Goal: Task Accomplishment & Management: Use online tool/utility

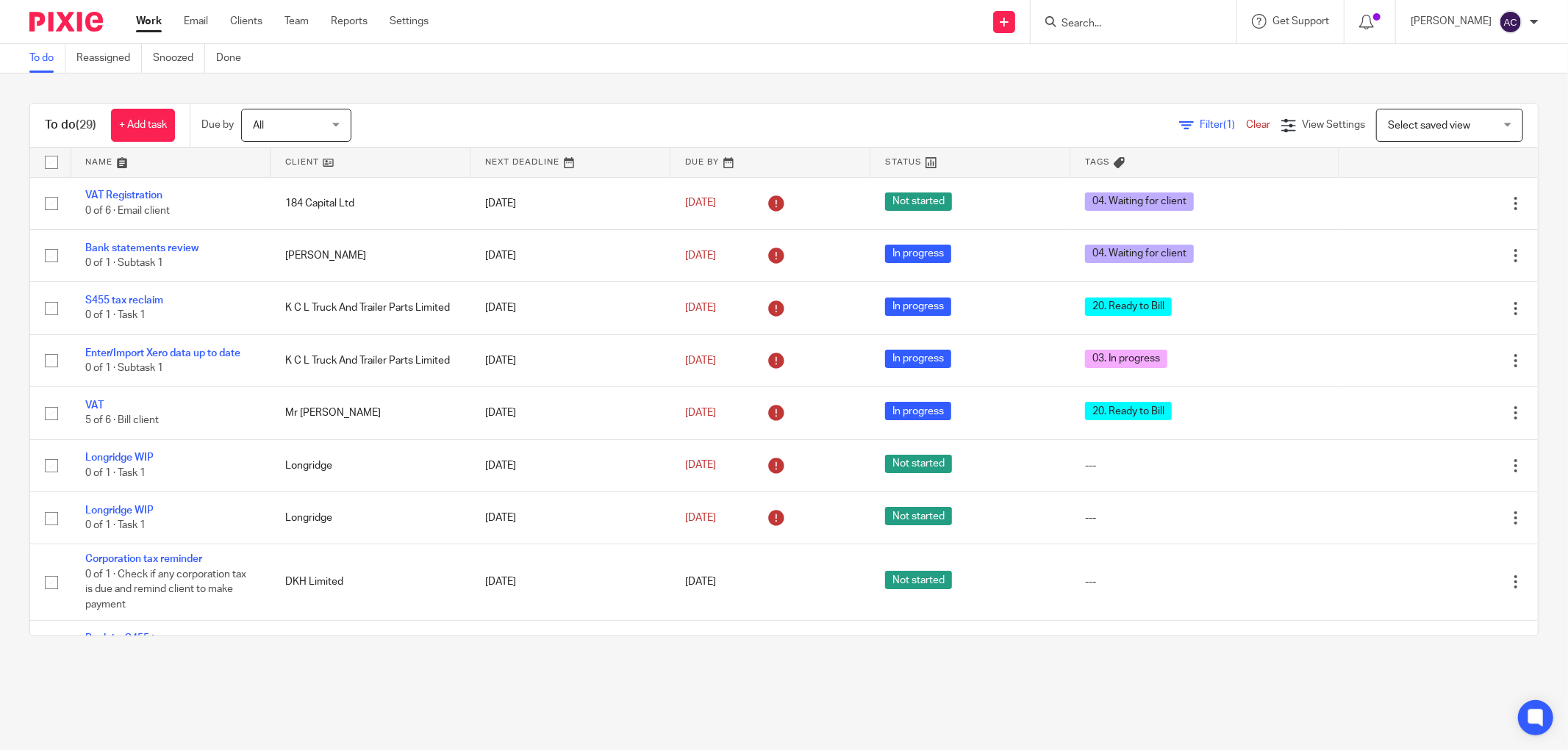
click at [1070, 28] on input "Search" at bounding box center [1127, 24] width 132 height 13
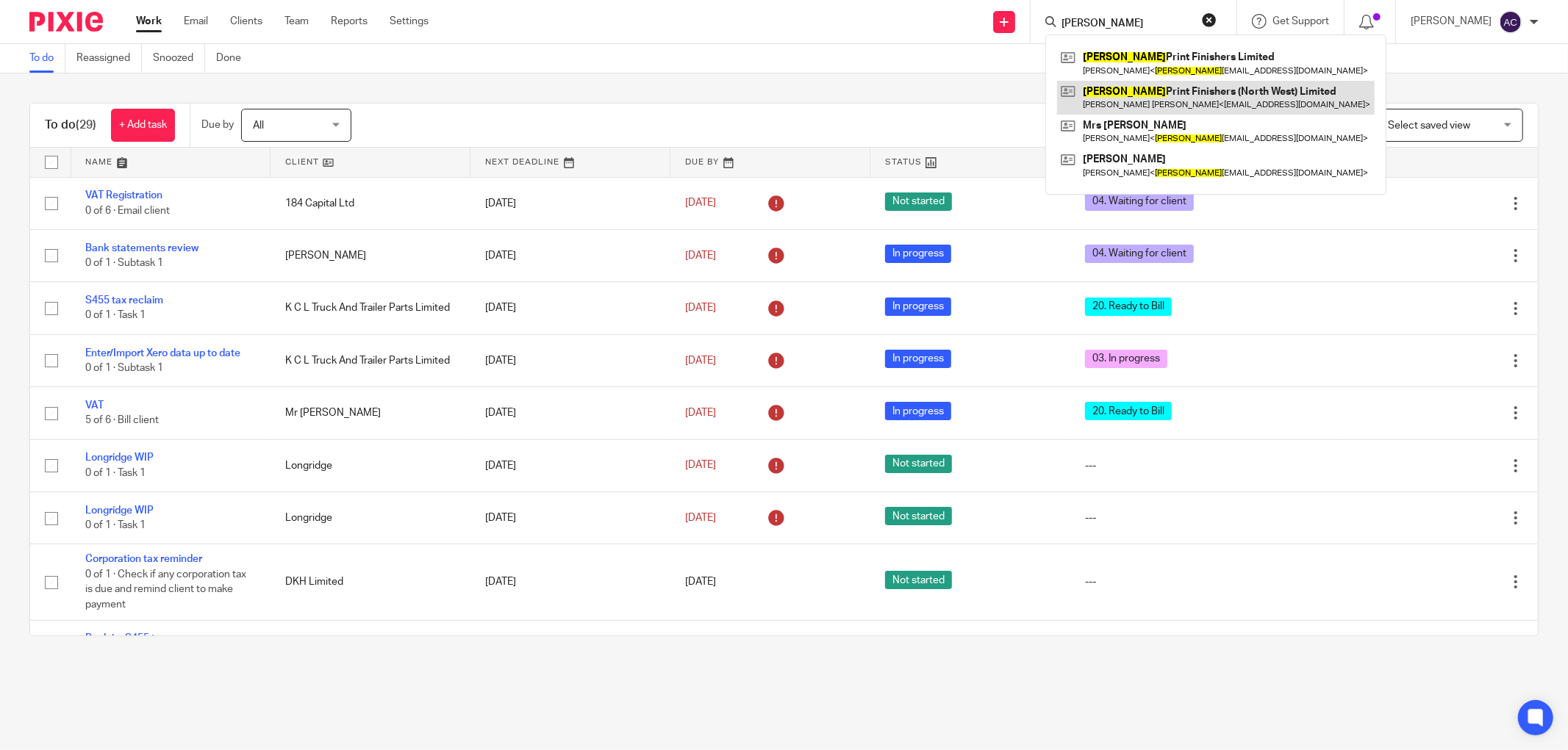
type input "jameson"
click at [1252, 91] on link at bounding box center [1216, 98] width 318 height 34
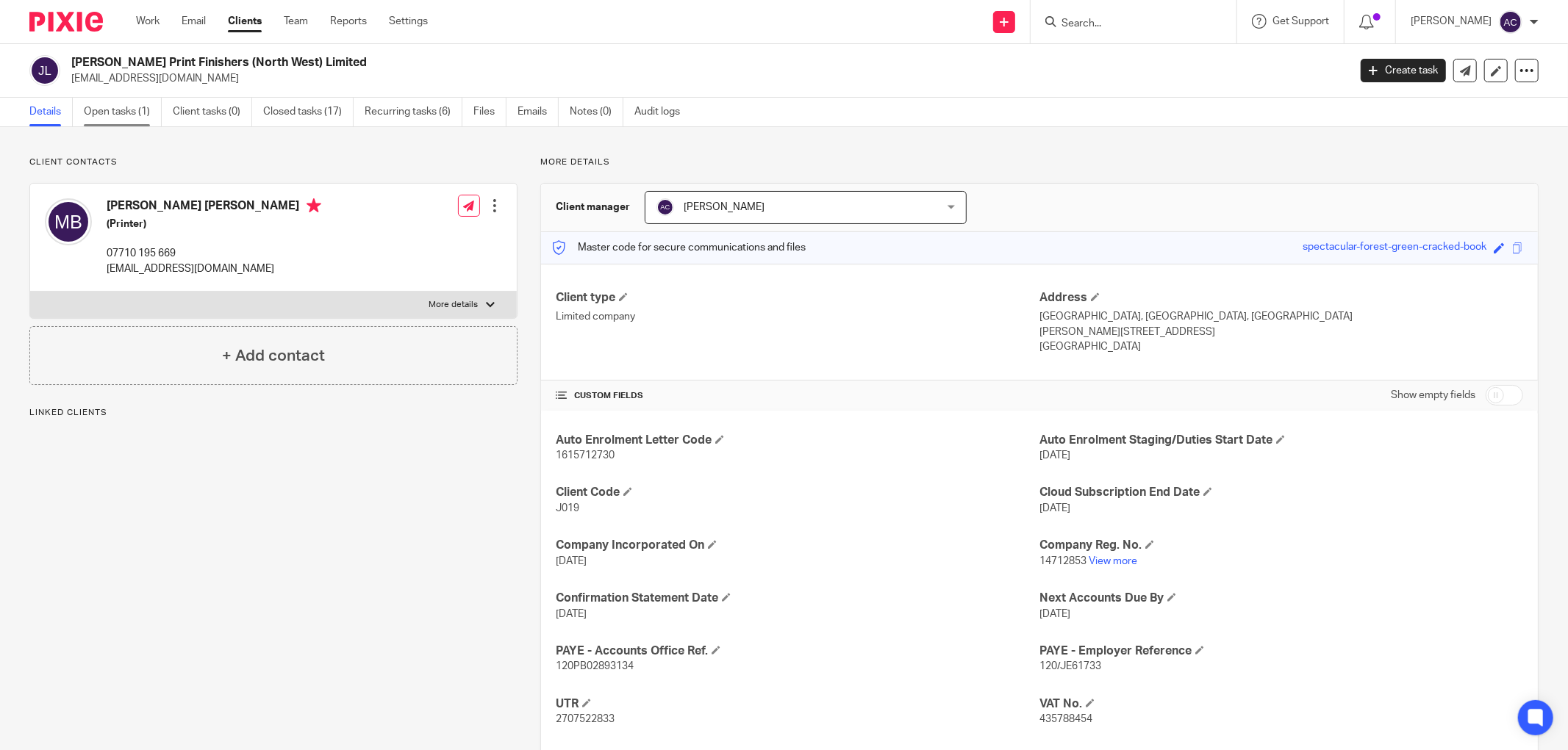
click at [114, 112] on link "Open tasks (1)" at bounding box center [123, 112] width 78 height 28
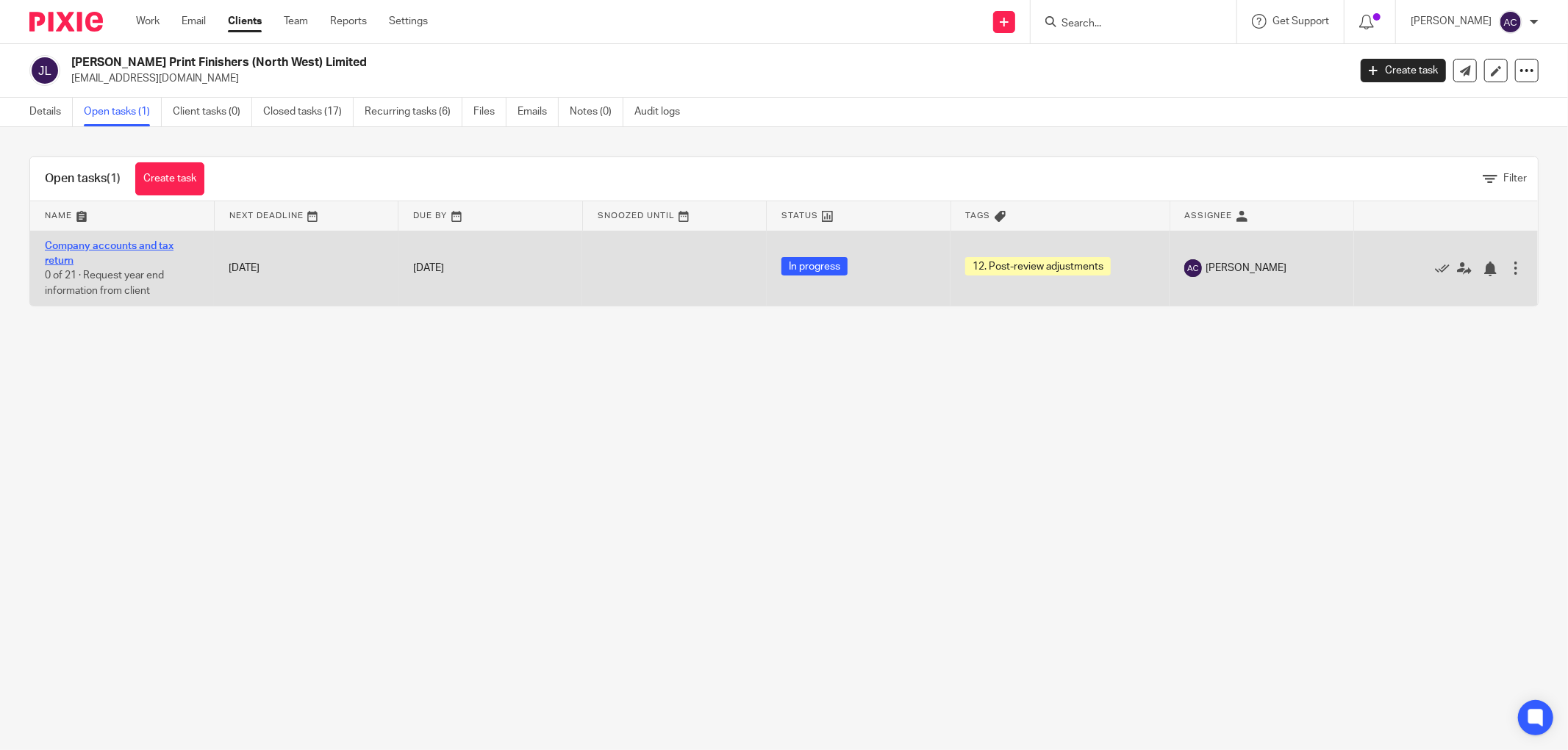
click at [95, 247] on link "Company accounts and tax return" at bounding box center [109, 253] width 129 height 25
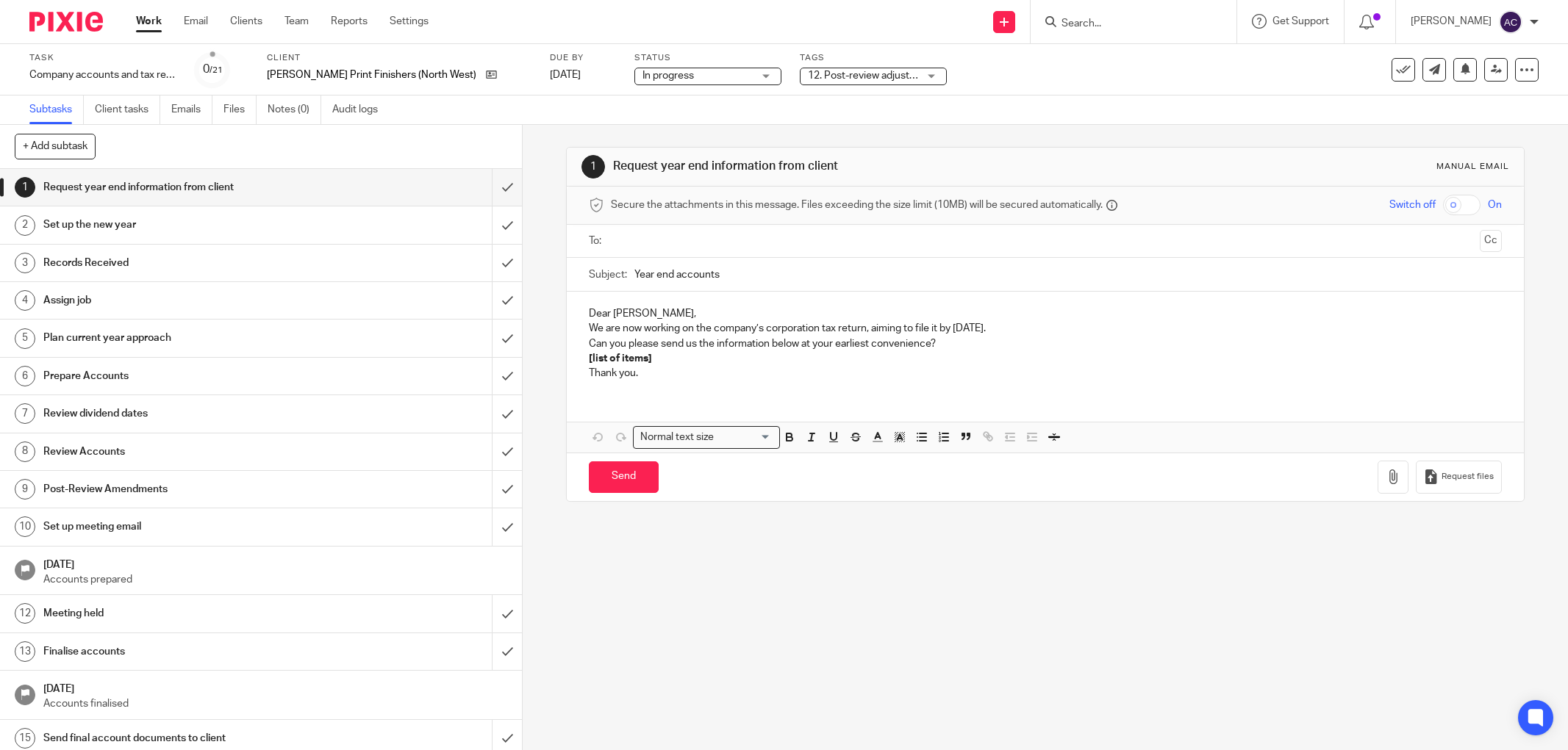
click at [814, 81] on span "12. Post-review adjustments" at bounding box center [863, 75] width 110 height 15
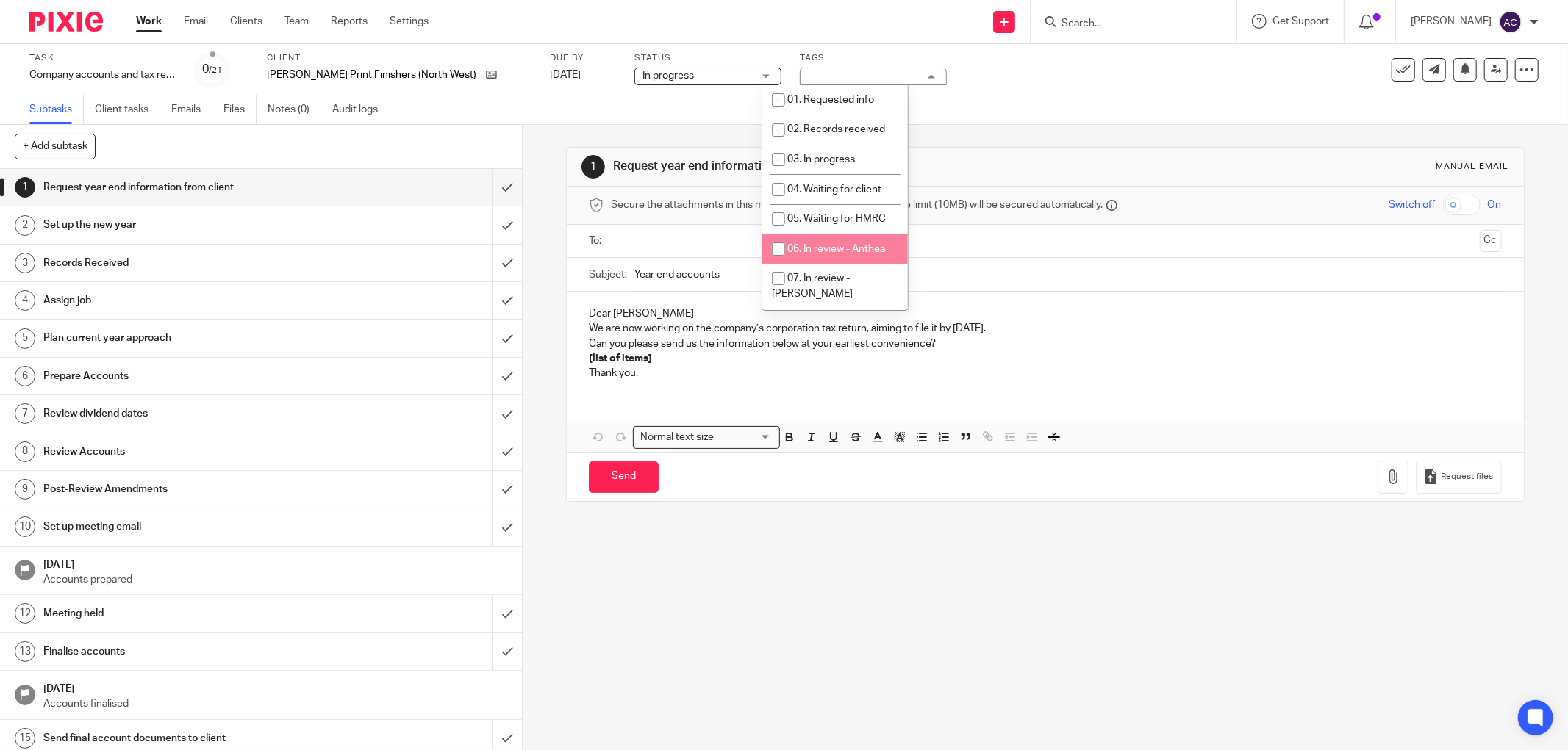
scroll to position [196, 0]
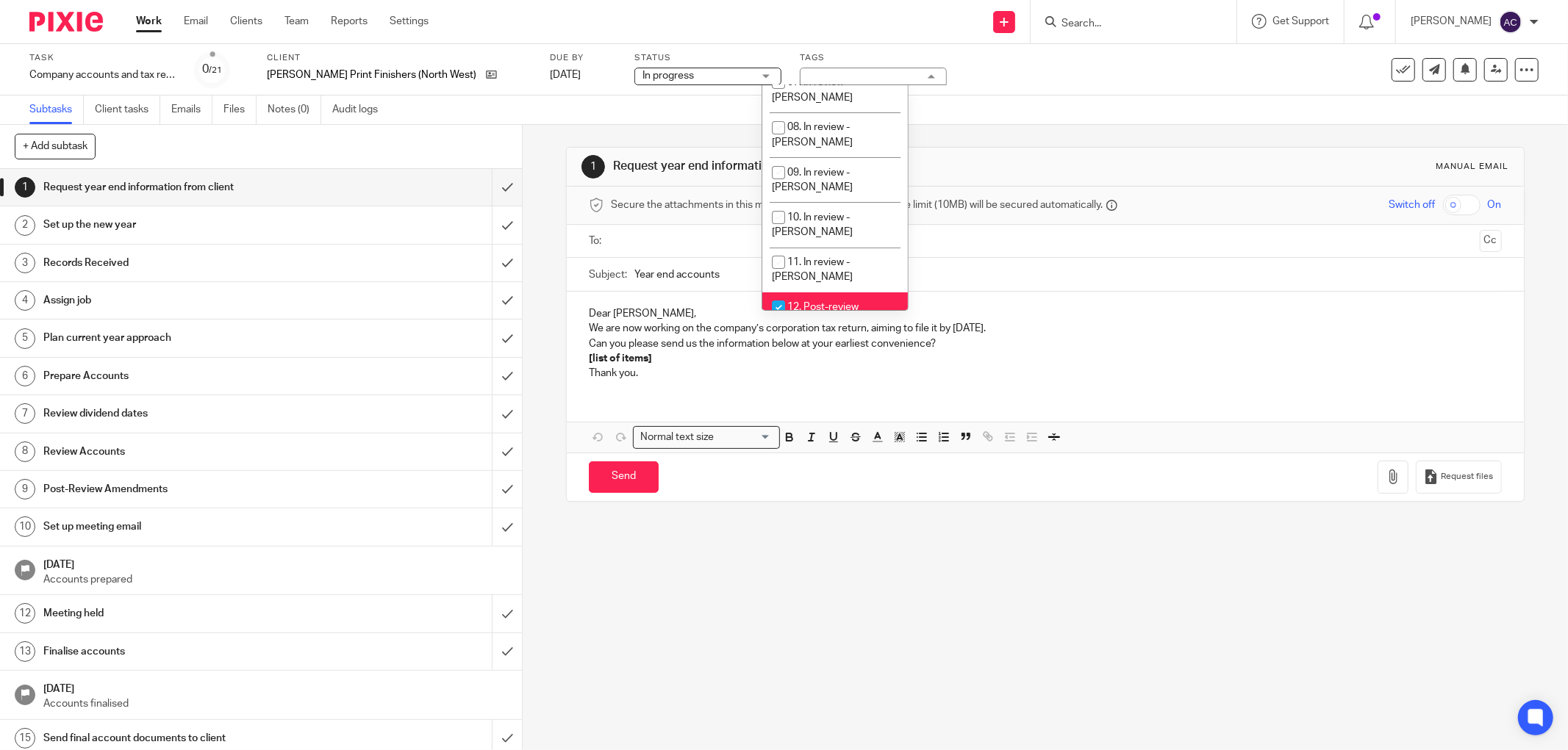
click at [788, 293] on input "checkbox" at bounding box center [779, 307] width 28 height 28
checkbox input "false"
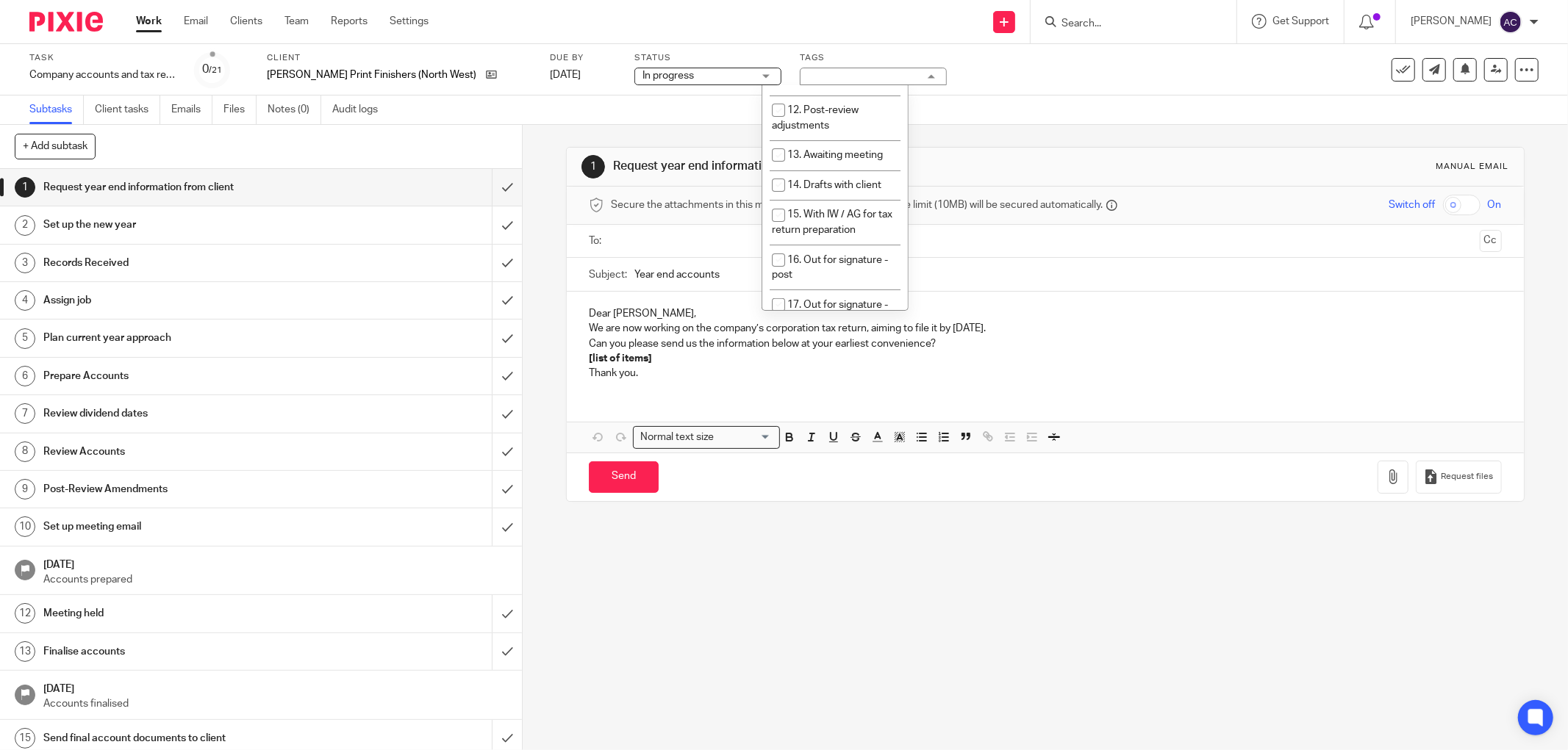
click at [858, 300] on span "17. Out for signature - electronic" at bounding box center [830, 312] width 117 height 26
checkbox input "true"
click at [491, 525] on input "submit" at bounding box center [260, 527] width 522 height 37
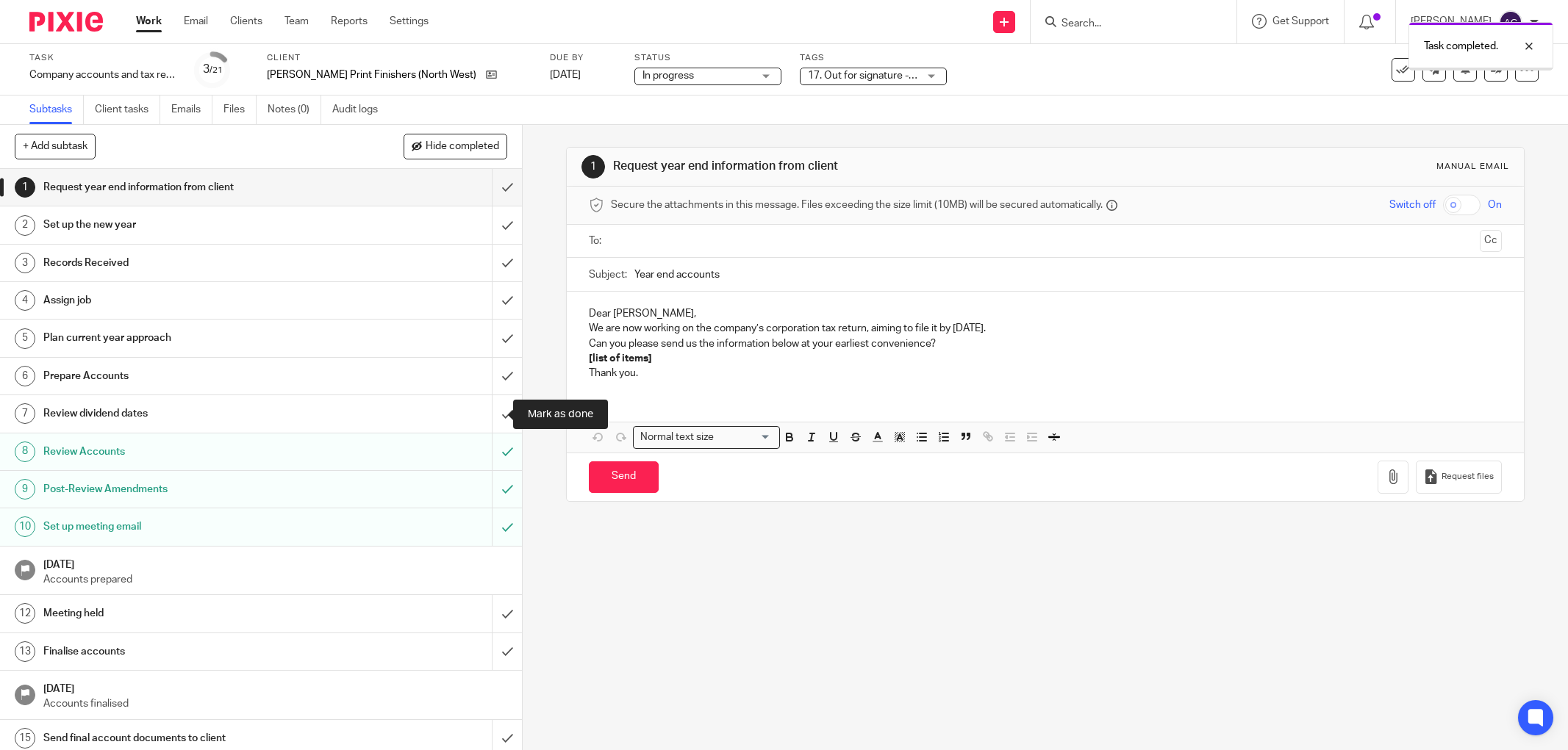
click at [487, 412] on input "submit" at bounding box center [260, 414] width 522 height 37
click at [488, 373] on input "submit" at bounding box center [260, 377] width 522 height 37
click at [488, 334] on input "submit" at bounding box center [260, 338] width 522 height 37
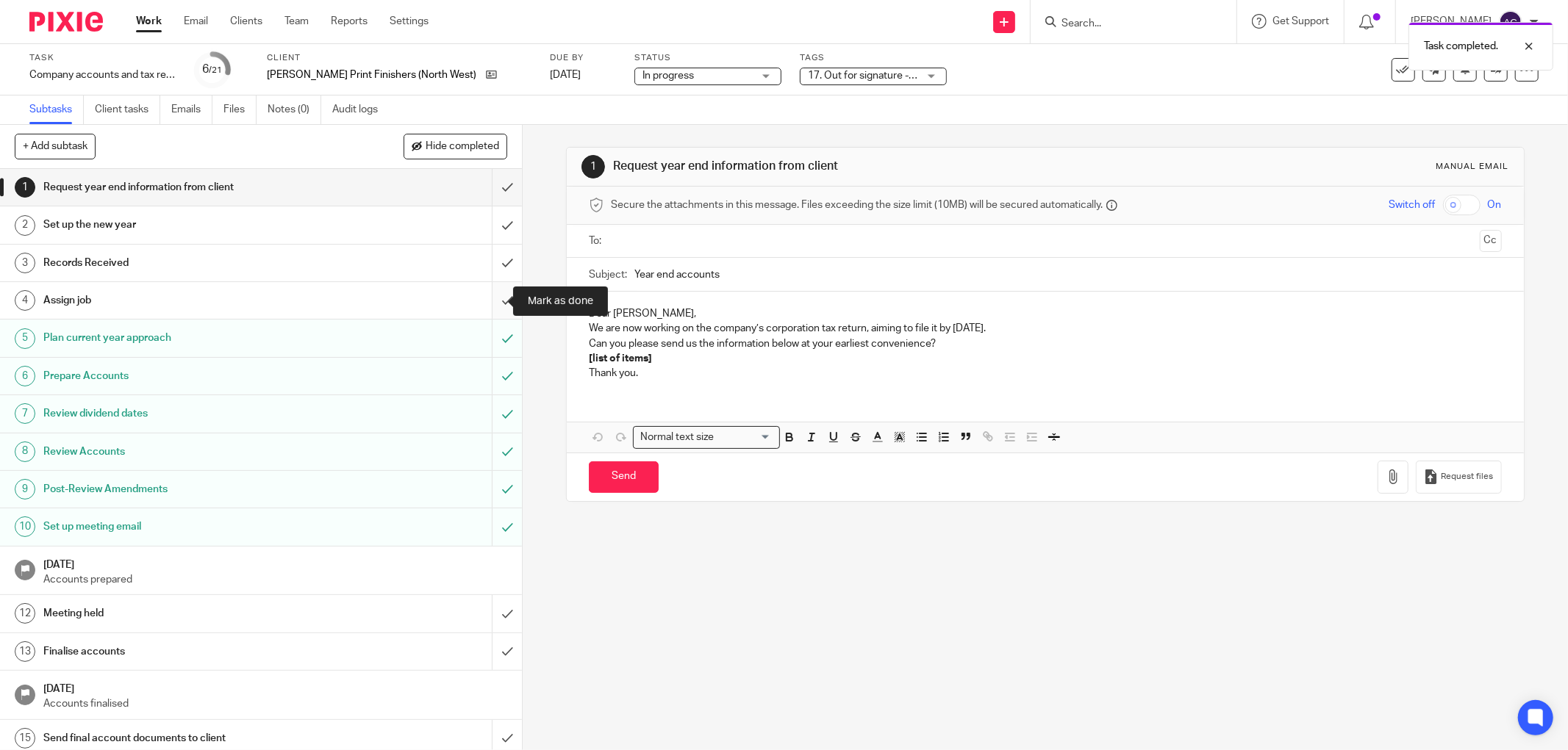
click at [486, 295] on input "submit" at bounding box center [260, 301] width 522 height 37
click at [486, 266] on input "submit" at bounding box center [260, 263] width 522 height 37
click at [494, 226] on input "submit" at bounding box center [260, 225] width 522 height 37
click at [493, 192] on input "submit" at bounding box center [260, 188] width 522 height 37
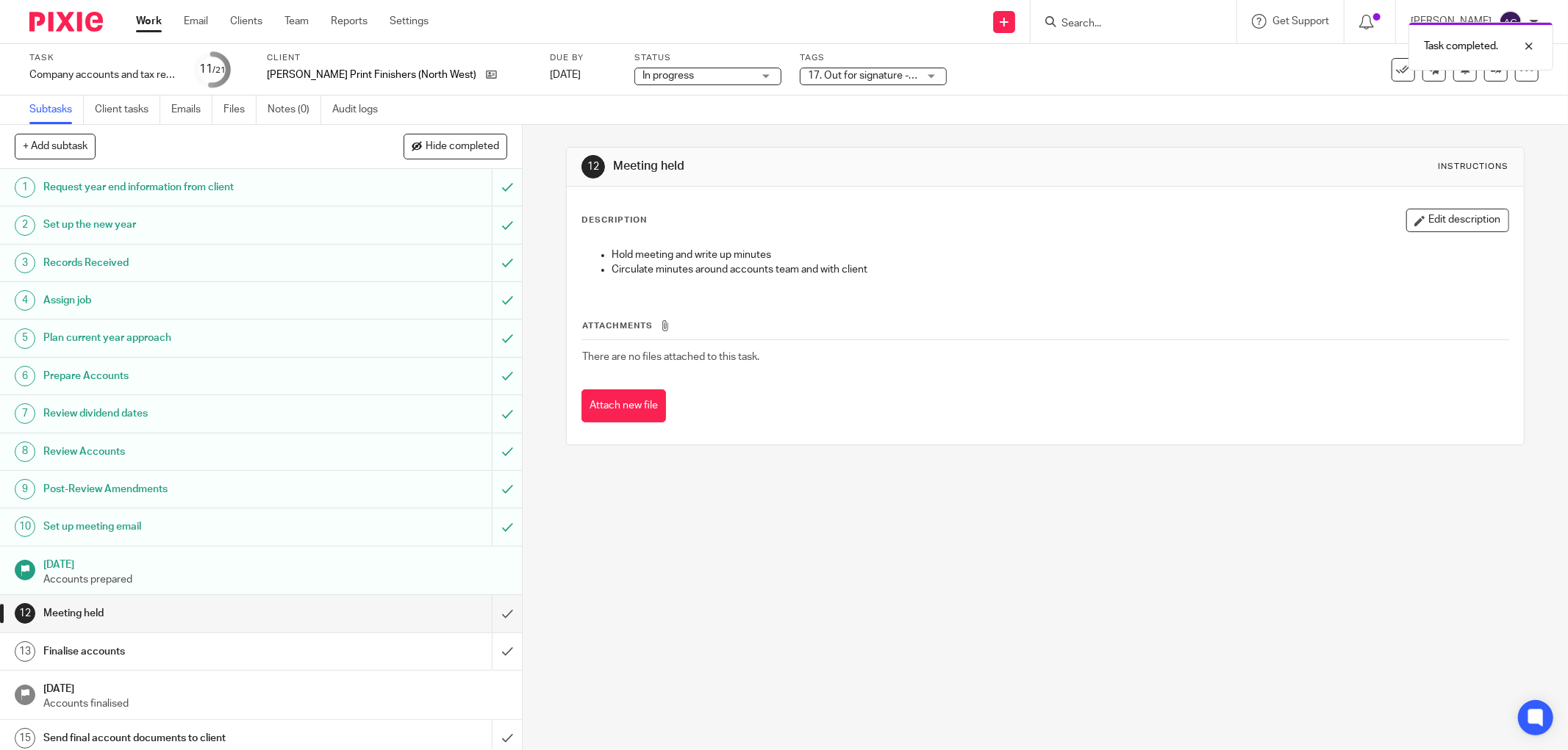
click at [153, 23] on link "Work" at bounding box center [148, 21] width 26 height 15
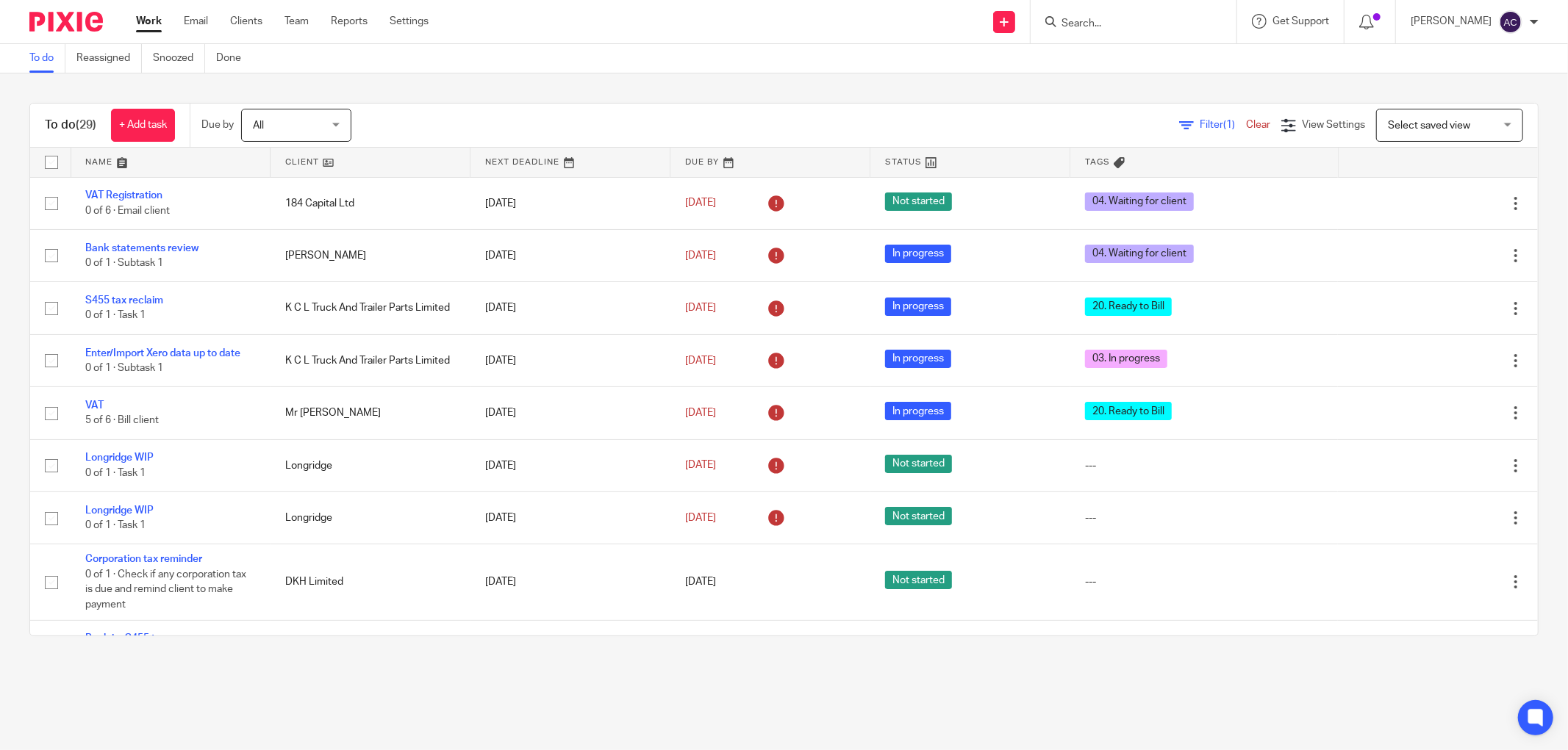
click at [1074, 19] on input "Search" at bounding box center [1127, 24] width 132 height 13
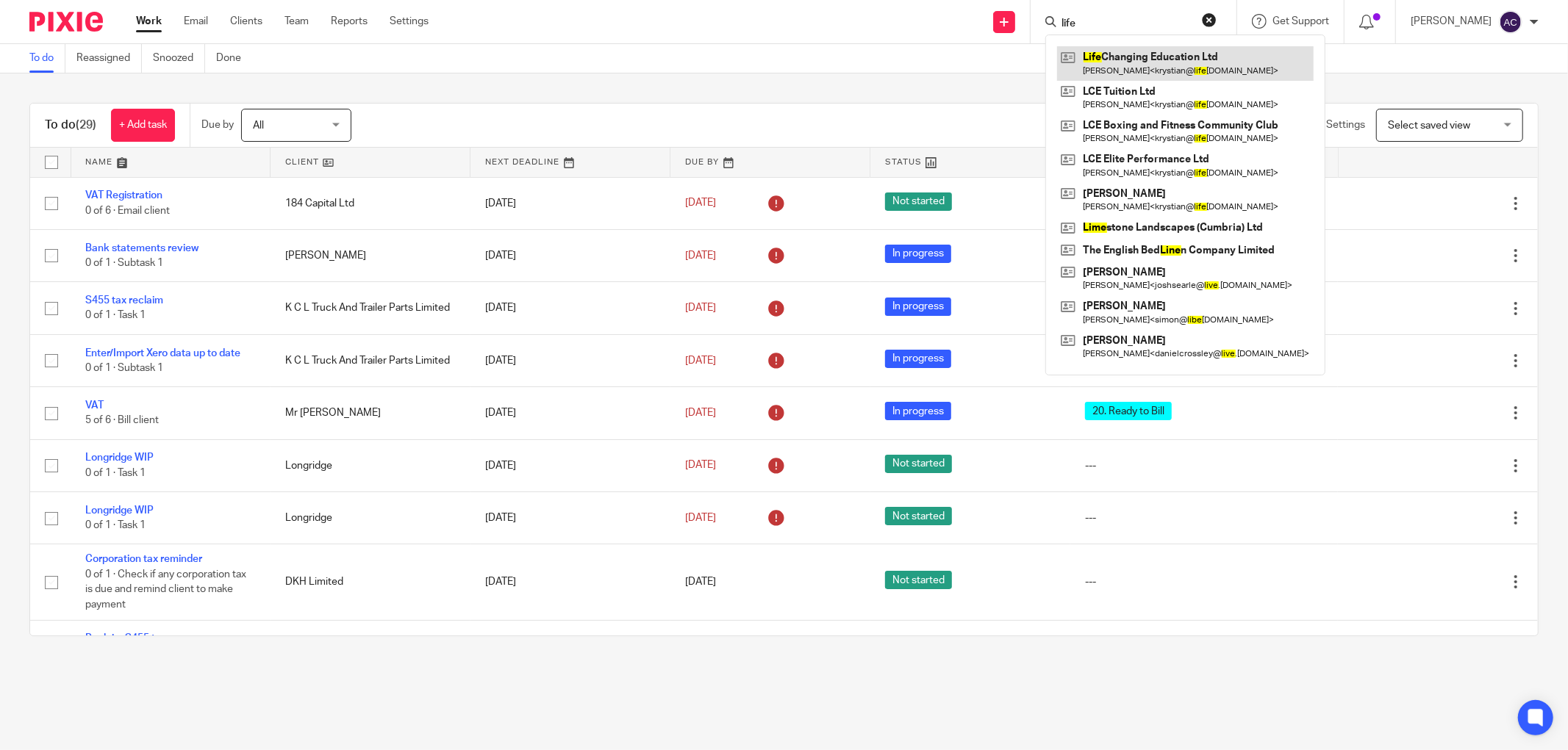
type input "life"
click at [1107, 53] on link at bounding box center [1185, 63] width 257 height 34
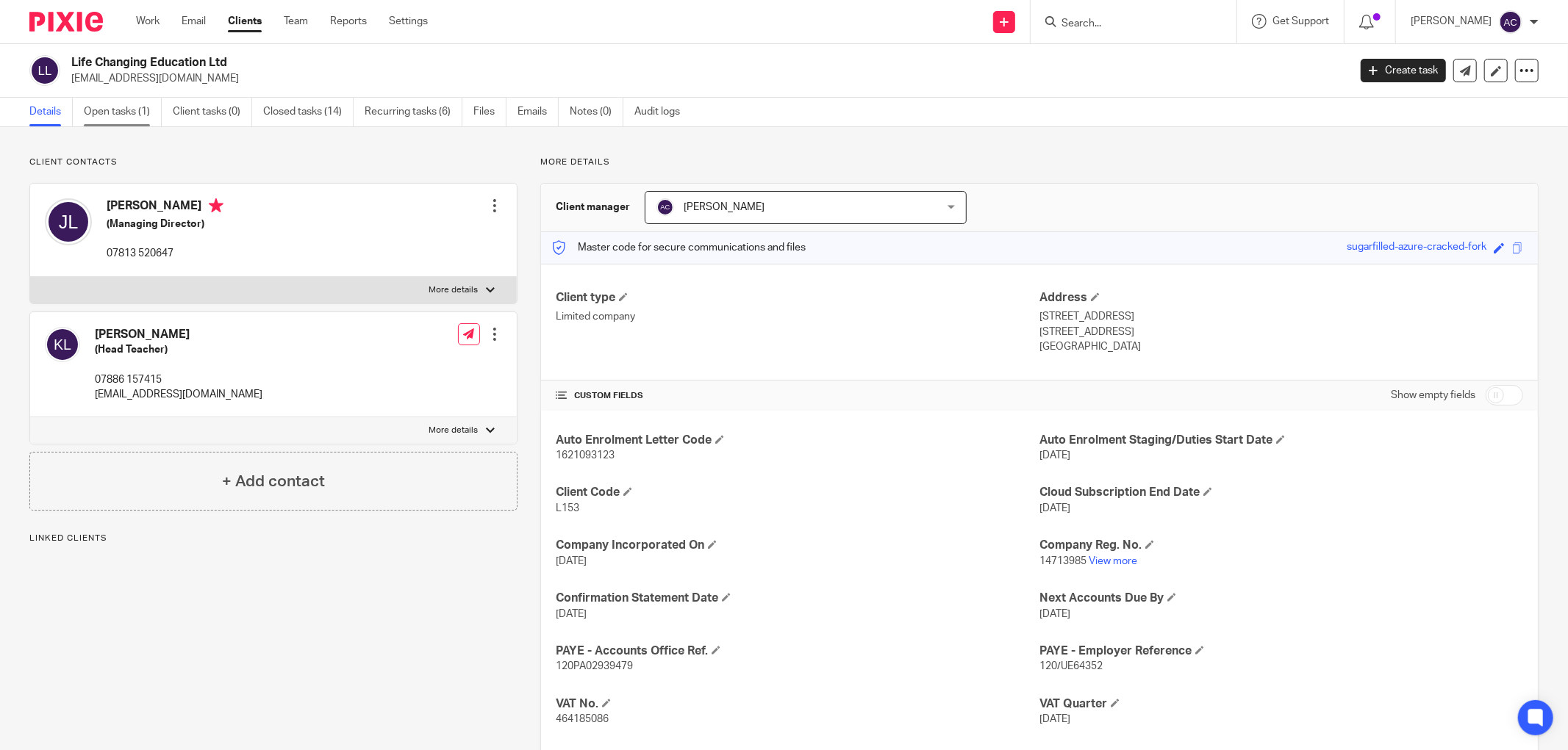
click at [121, 115] on link "Open tasks (1)" at bounding box center [123, 112] width 78 height 28
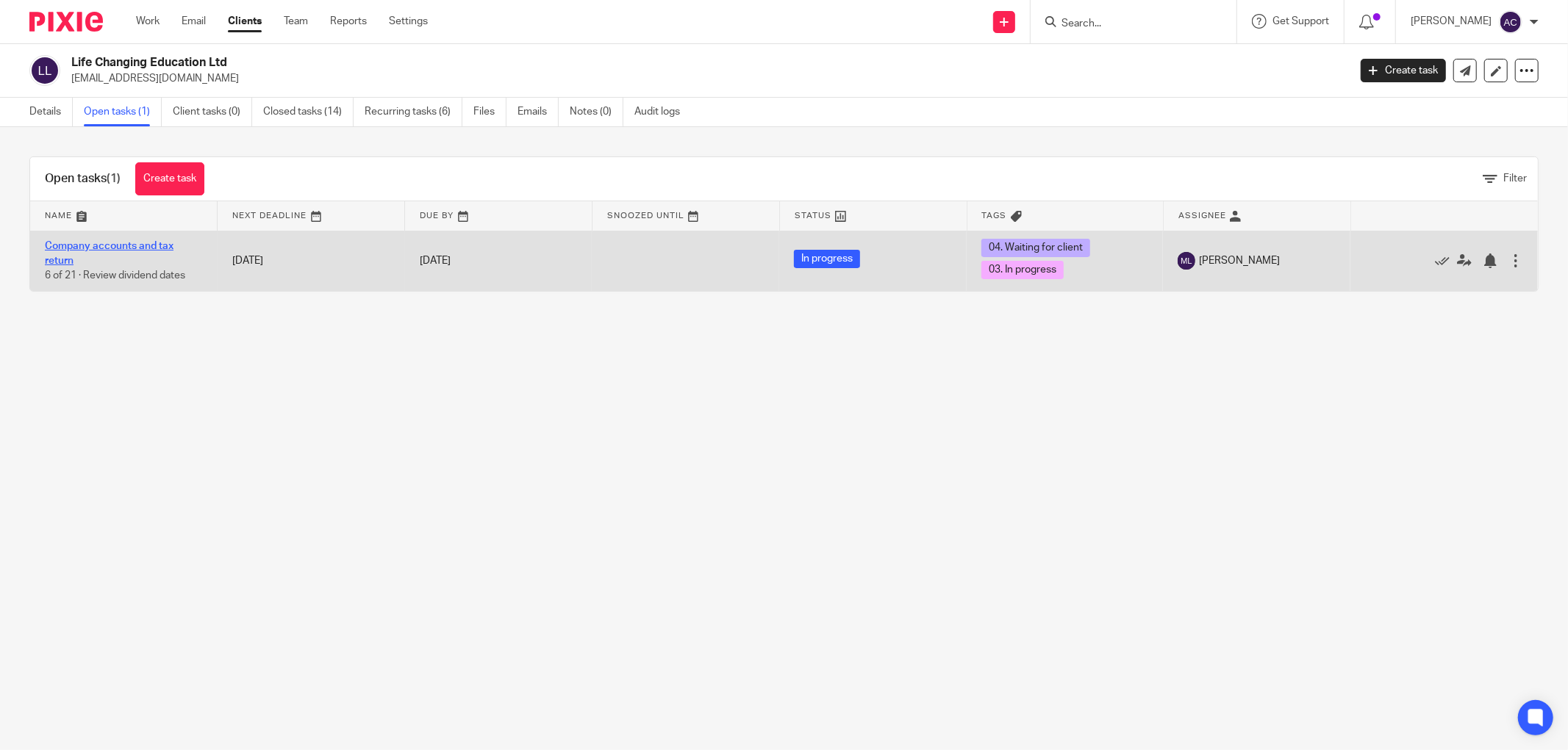
click at [129, 246] on link "Company accounts and tax return" at bounding box center [109, 253] width 129 height 25
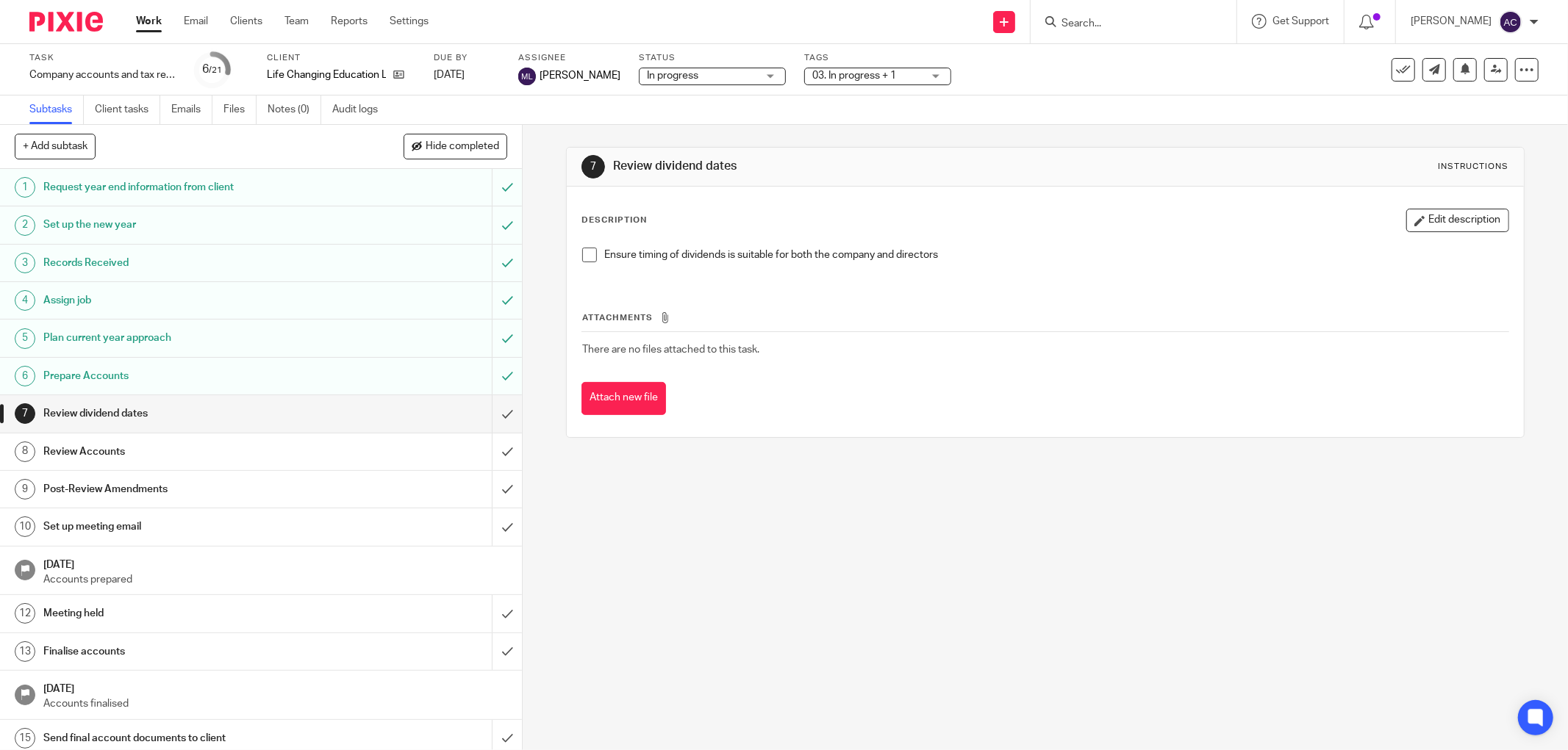
click at [677, 72] on span "In progress" at bounding box center [673, 76] width 51 height 11
click at [675, 118] on li "In progress" at bounding box center [691, 130] width 146 height 30
click at [884, 70] on span "03. In progress + 1" at bounding box center [867, 75] width 110 height 15
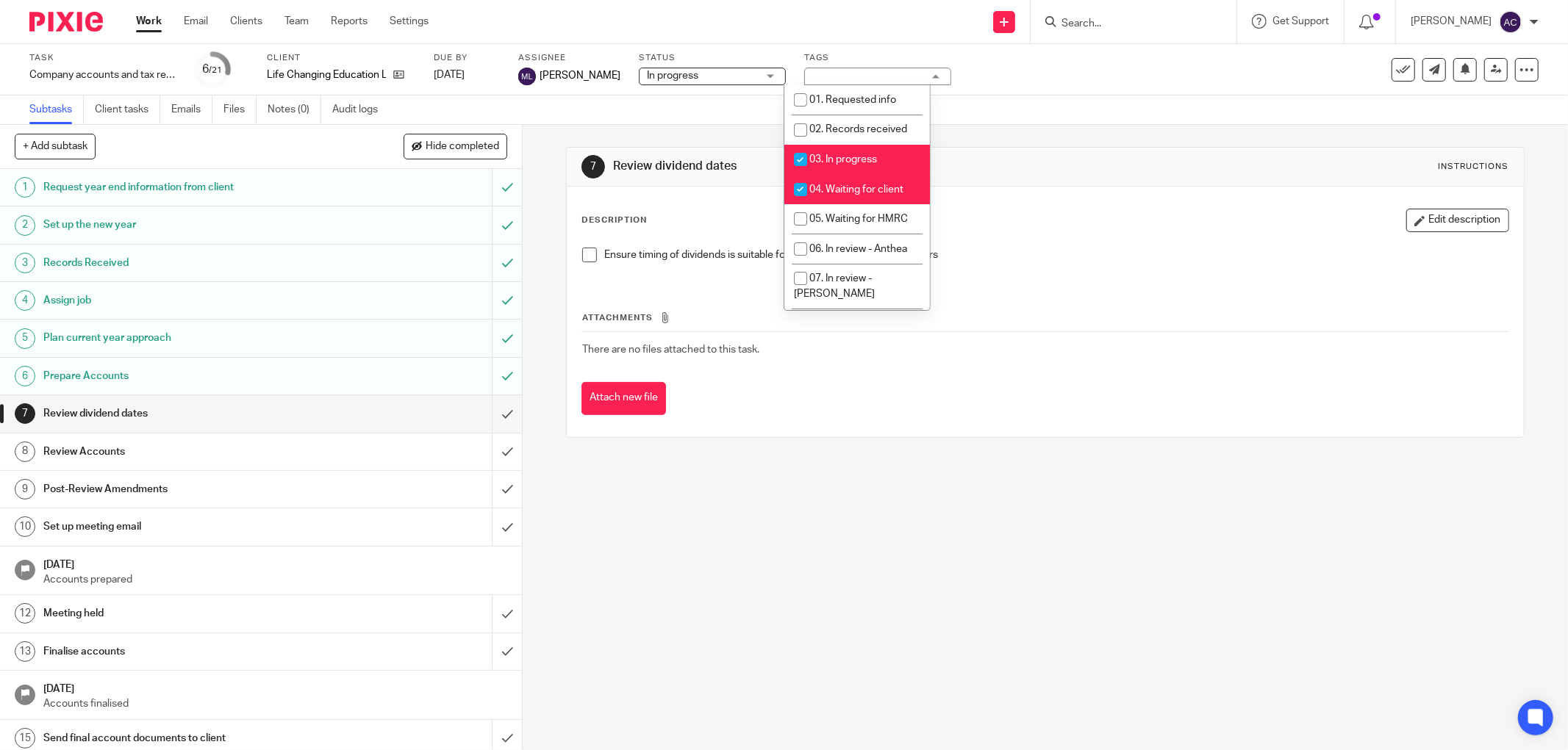
click at [848, 183] on li "04. Waiting for client" at bounding box center [857, 189] width 146 height 30
checkbox input "false"
click at [856, 157] on span "03. In progress" at bounding box center [843, 160] width 68 height 11
checkbox input "false"
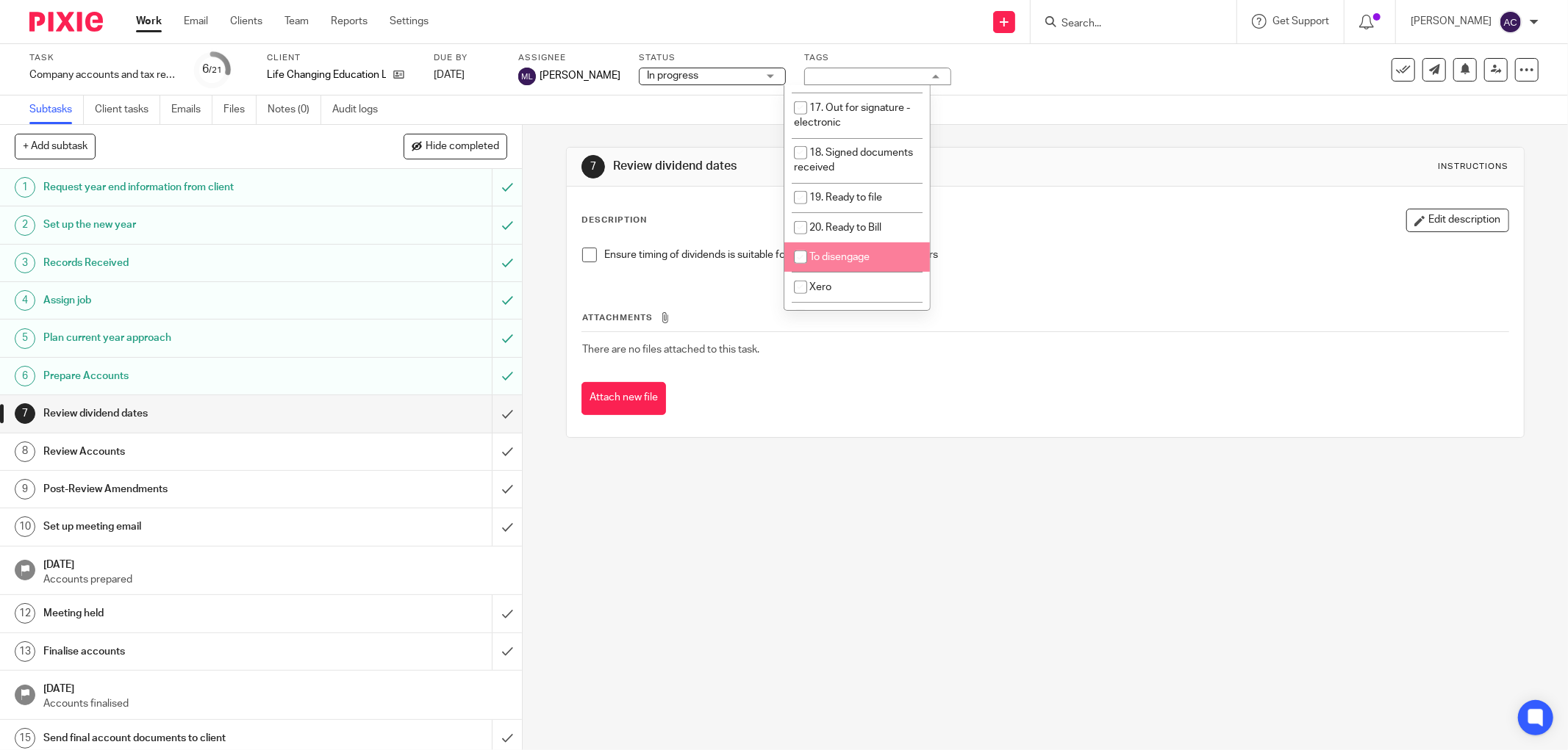
scroll to position [508, 0]
